Goal: Check status: Check status

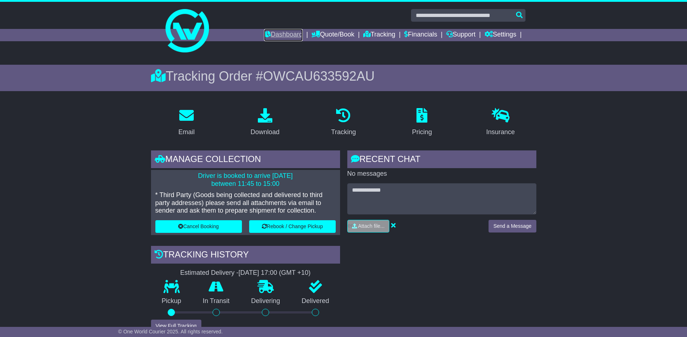
click at [278, 33] on link "Dashboard" at bounding box center [283, 35] width 39 height 12
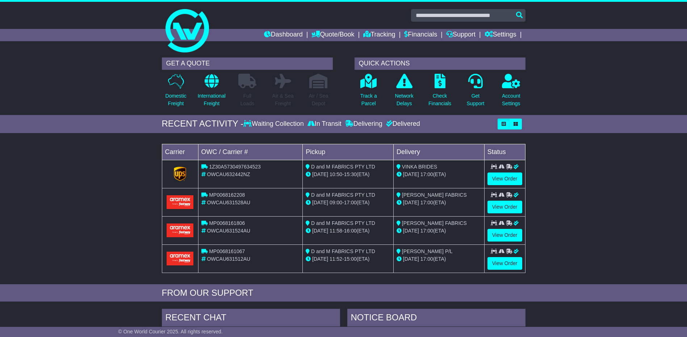
scroll to position [36, 0]
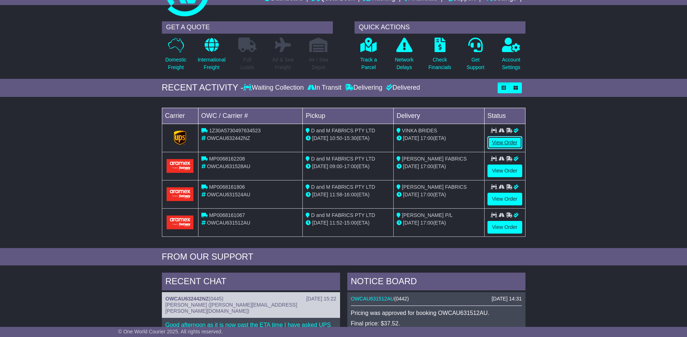
click at [505, 142] on link "View Order" at bounding box center [504, 143] width 35 height 13
